Goal: Check status

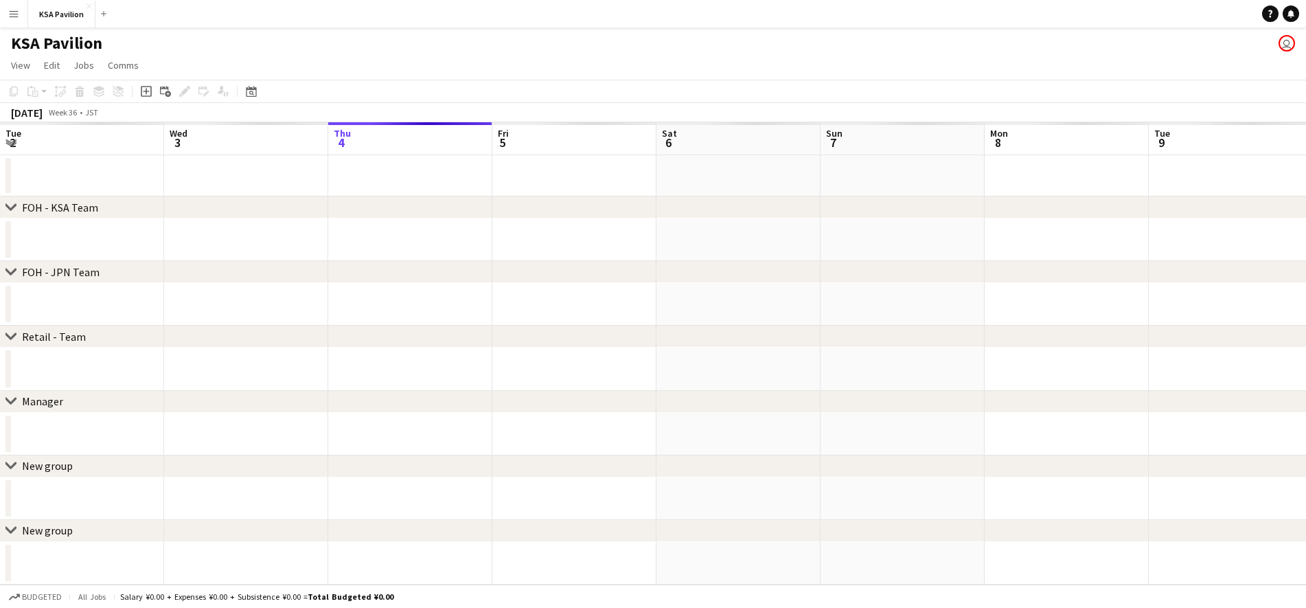
scroll to position [0, 331]
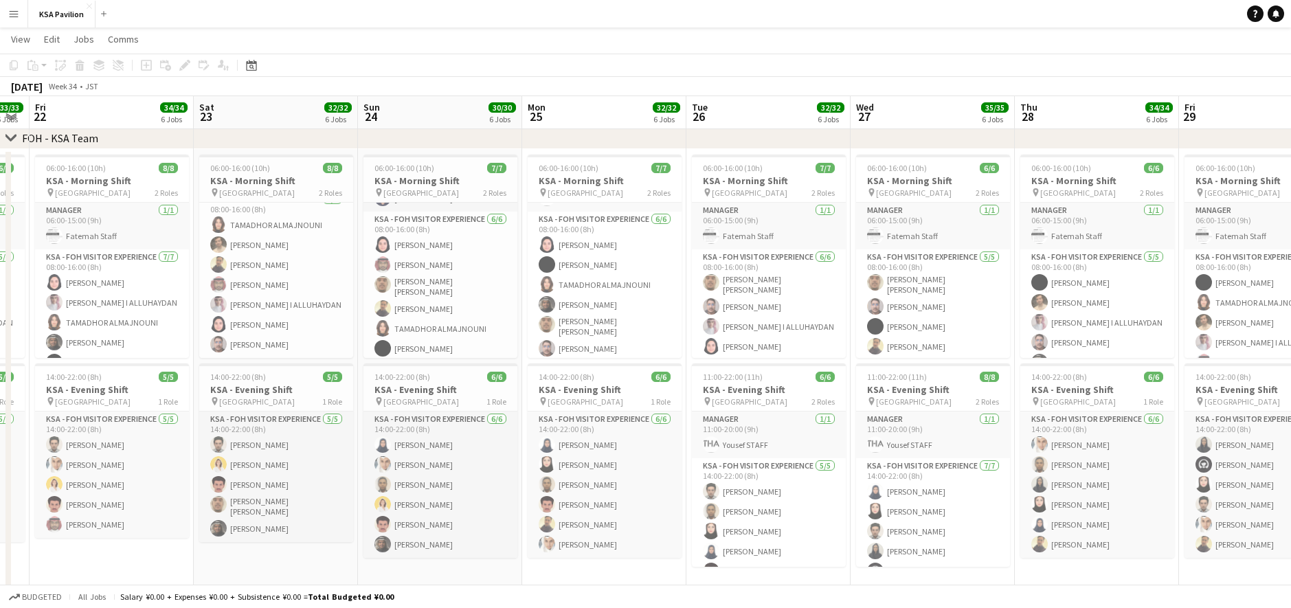
scroll to position [0, 297]
